Goal: Navigation & Orientation: Go to known website

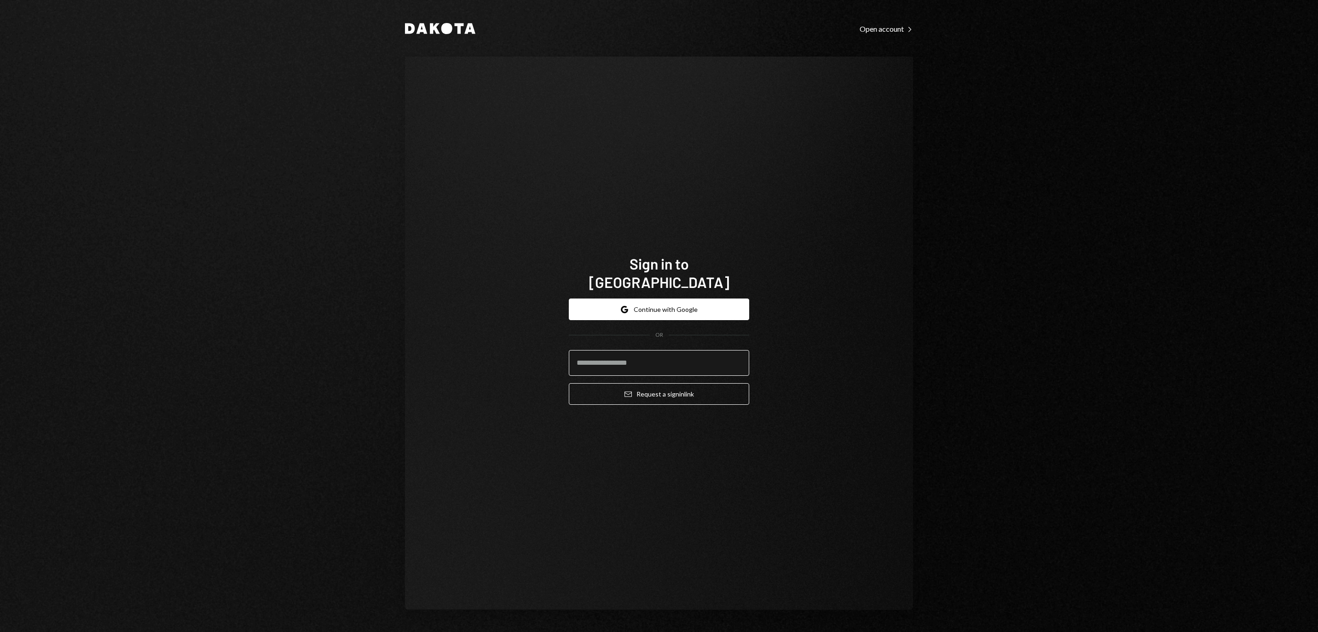
click at [653, 361] on input "email" at bounding box center [659, 363] width 180 height 26
type input "**********"
click at [659, 388] on button "Email Request a sign in link" at bounding box center [659, 394] width 180 height 22
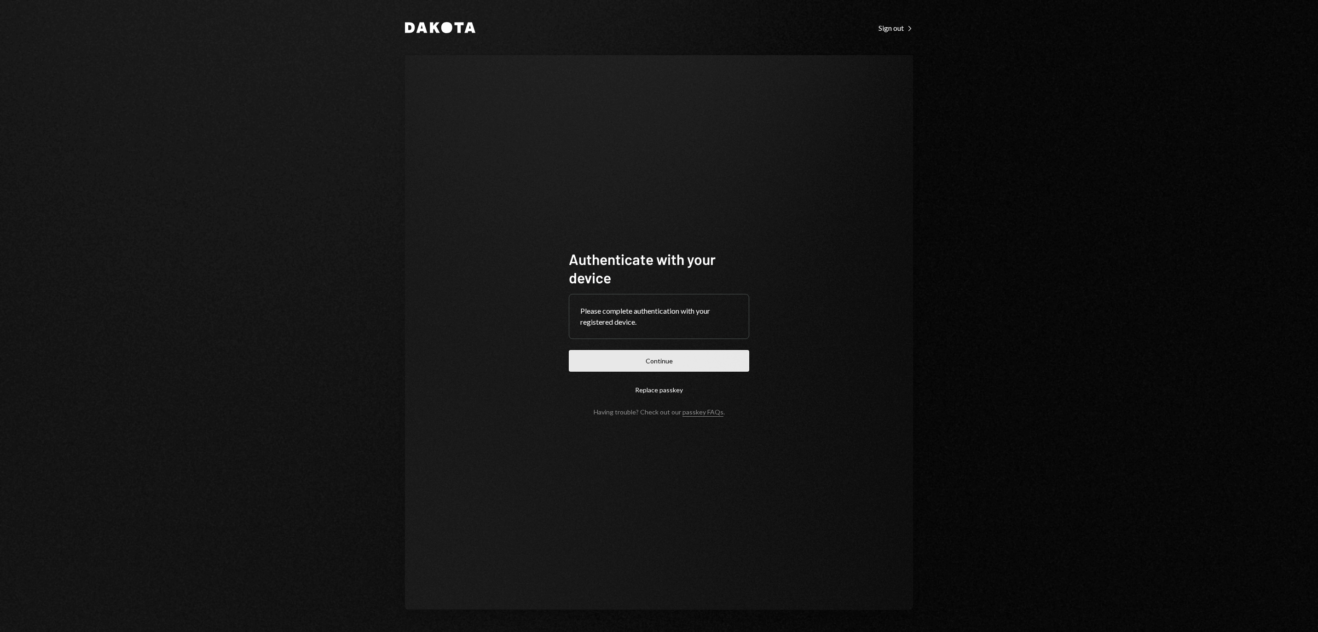
click at [652, 361] on button "Continue" at bounding box center [659, 361] width 180 height 22
